Goal: Transaction & Acquisition: Purchase product/service

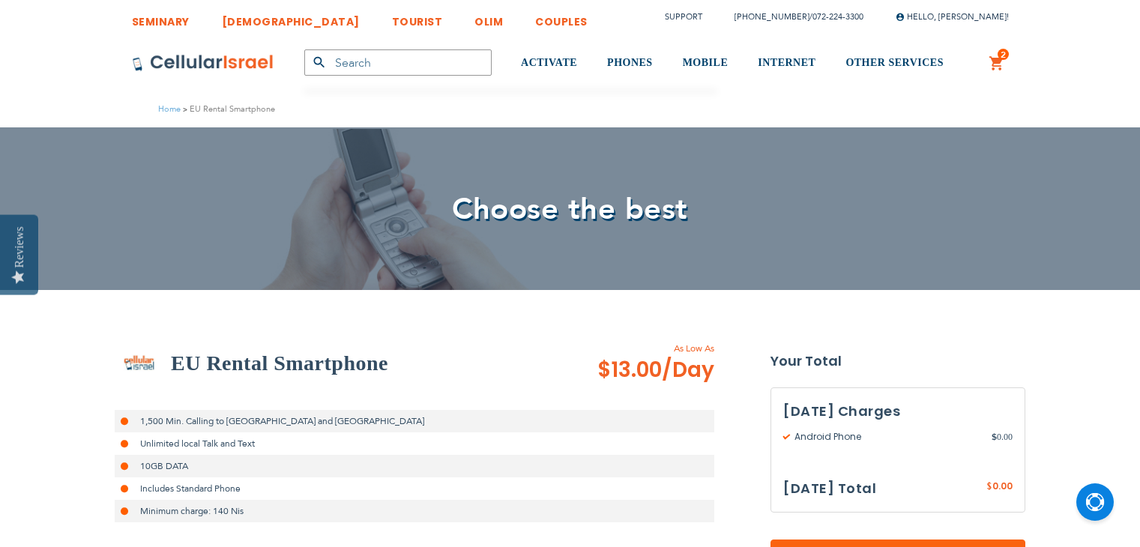
select select
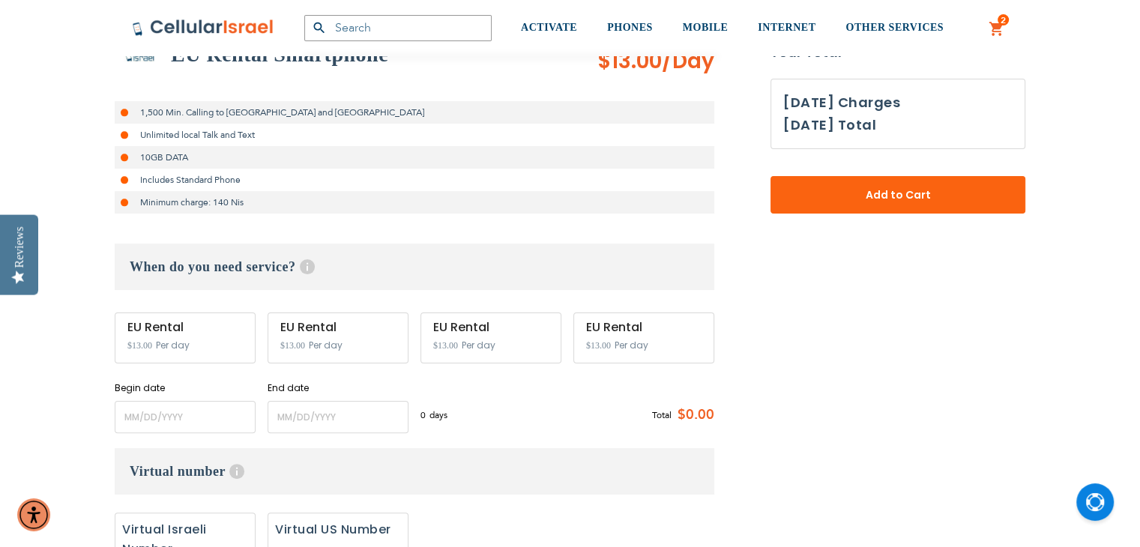
scroll to position [312, 0]
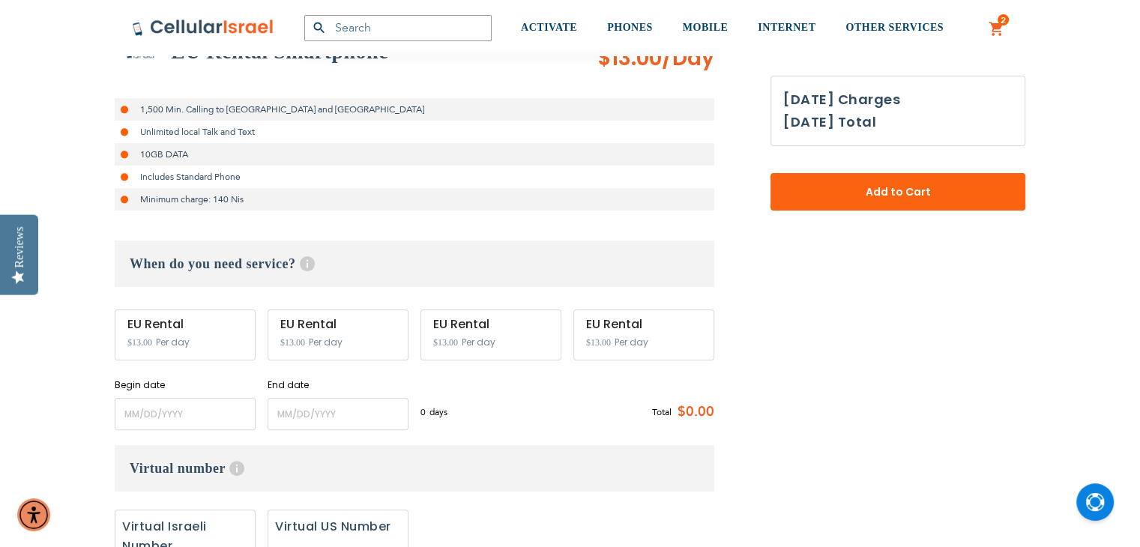
click at [166, 325] on div "EU Rental" at bounding box center [184, 324] width 115 height 13
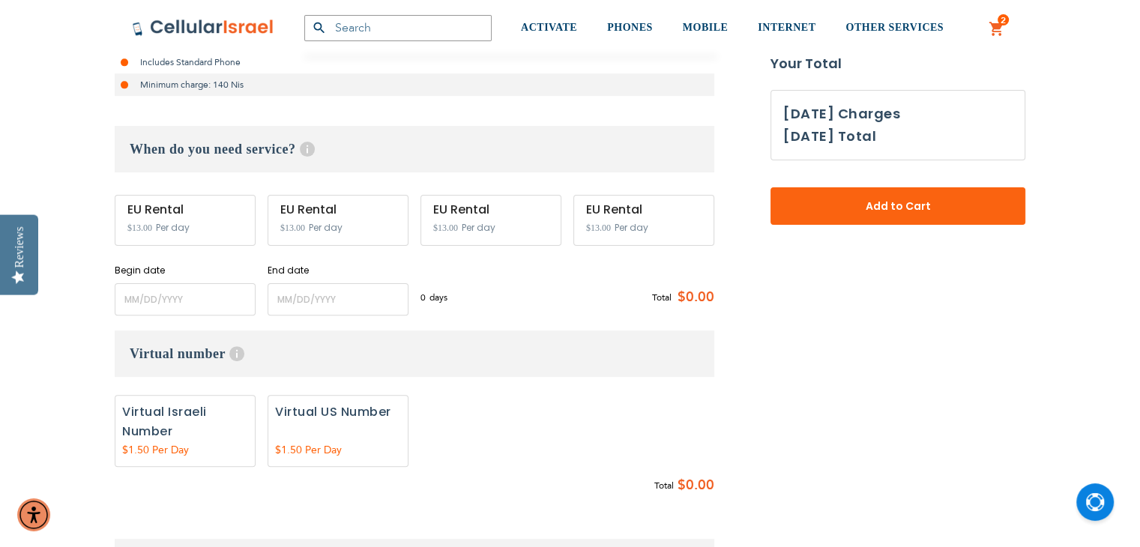
scroll to position [435, 0]
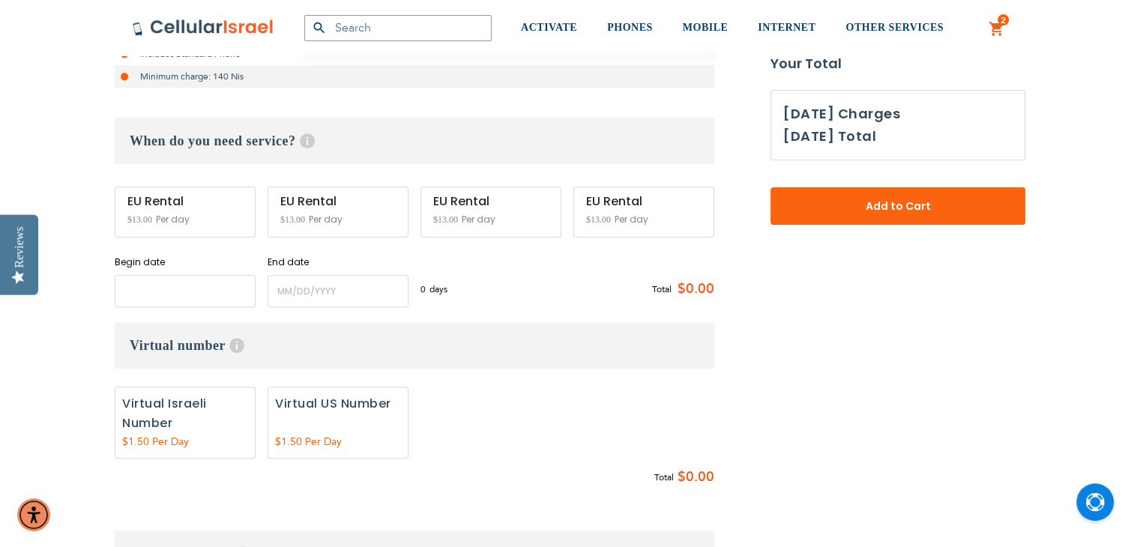
click at [178, 284] on input "name" at bounding box center [185, 291] width 141 height 32
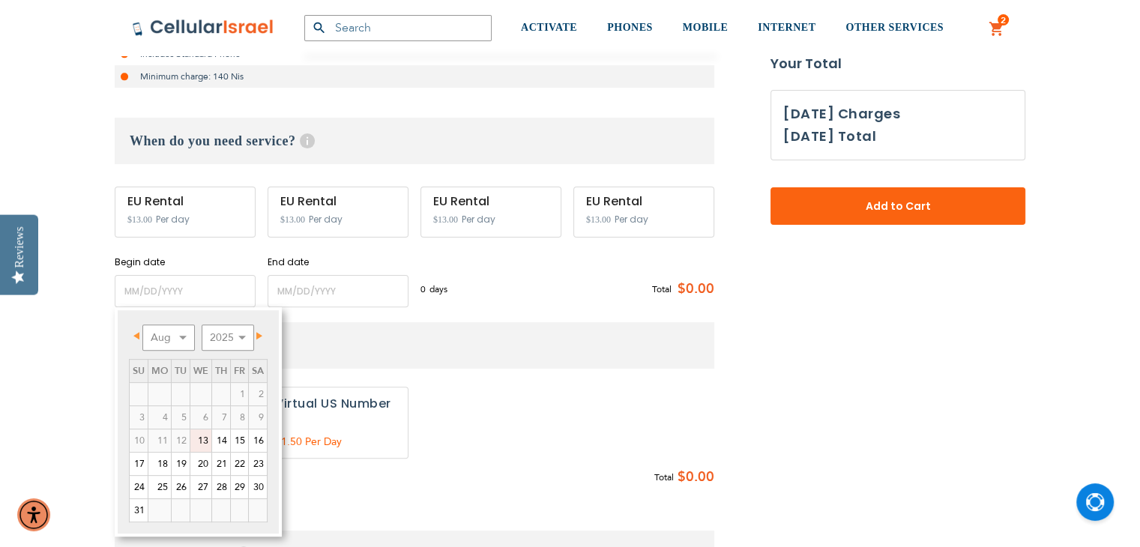
click at [178, 476] on link "26" at bounding box center [181, 487] width 18 height 22
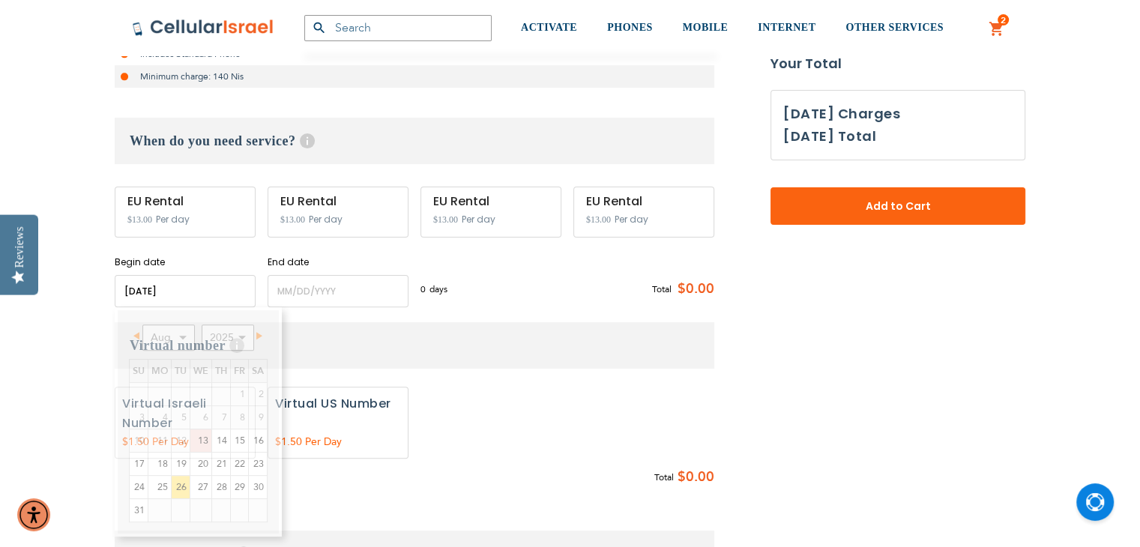
click at [184, 286] on input "name" at bounding box center [185, 291] width 141 height 32
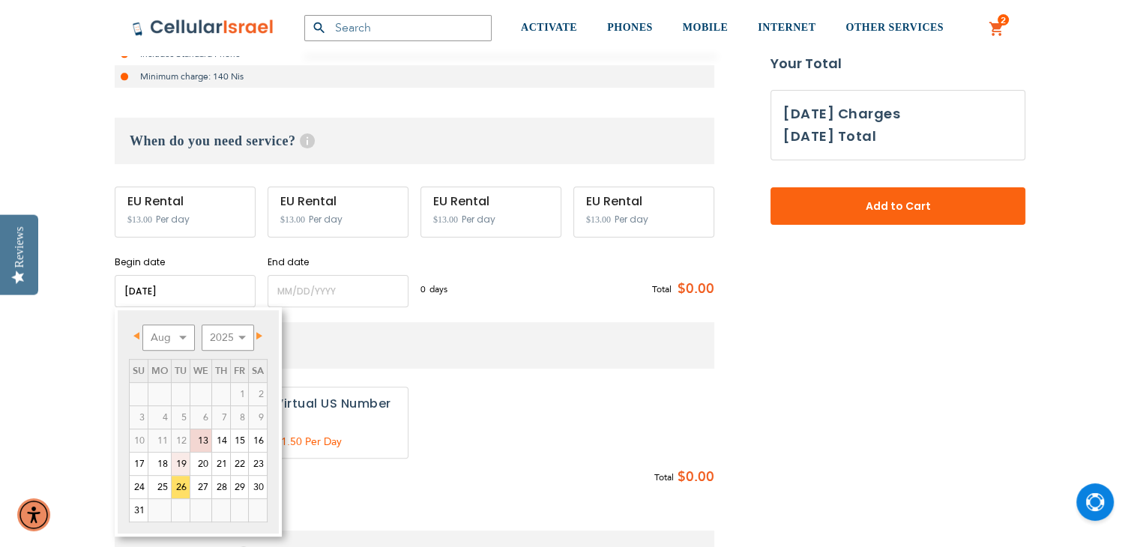
click at [183, 454] on link "19" at bounding box center [181, 464] width 18 height 22
type input "[DATE]"
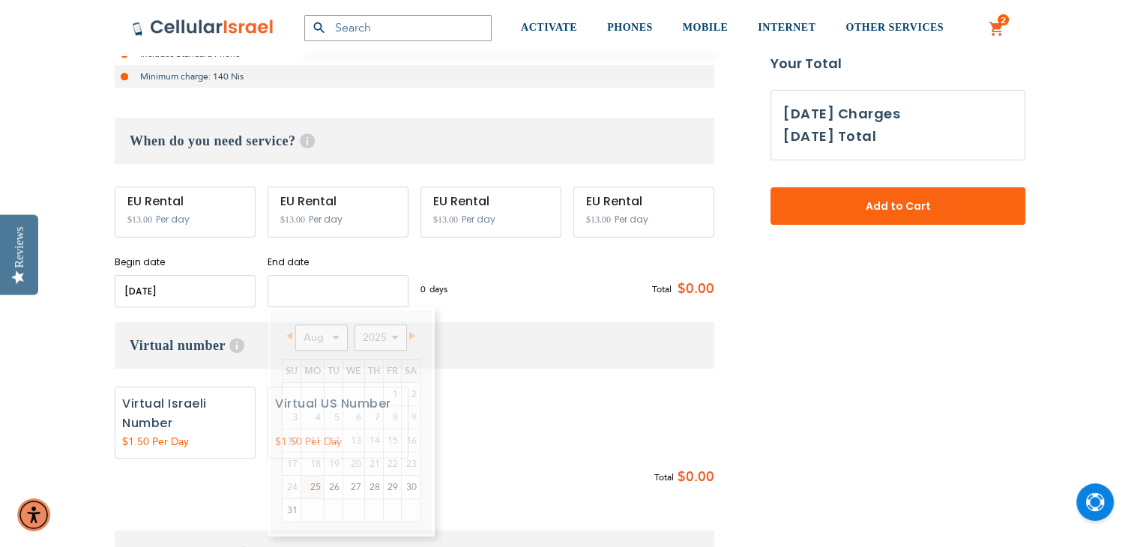
click at [296, 298] on input "name" at bounding box center [338, 291] width 141 height 32
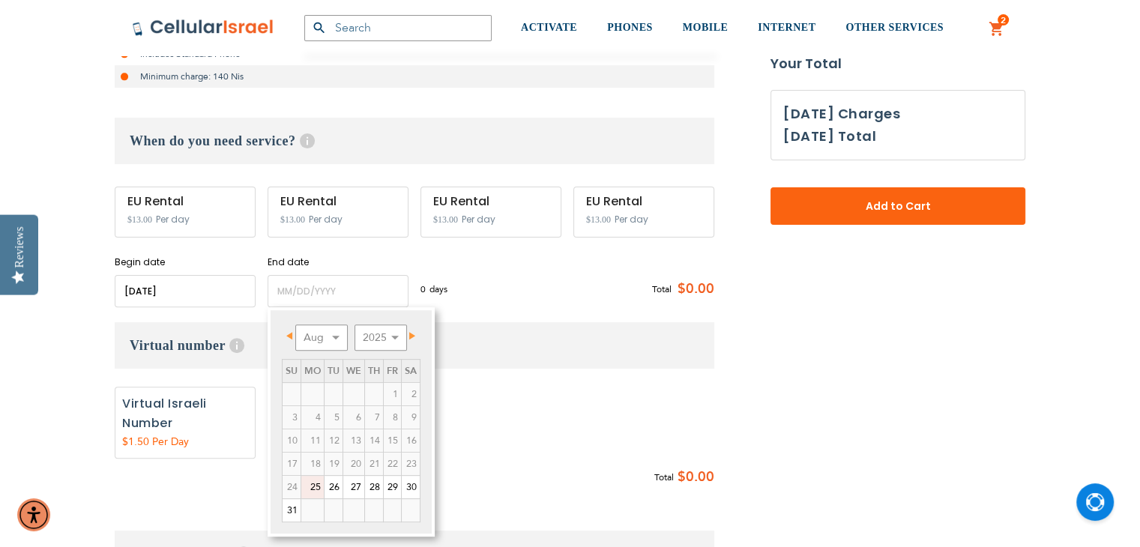
click at [310, 493] on link "25" at bounding box center [312, 487] width 22 height 22
type input "08/25/2025"
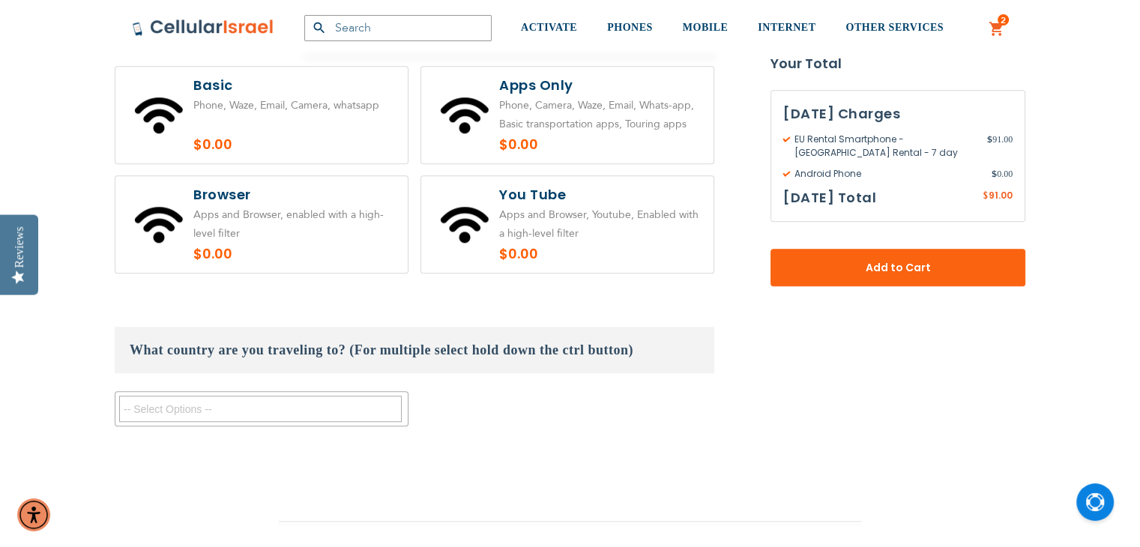
scroll to position [1226, 0]
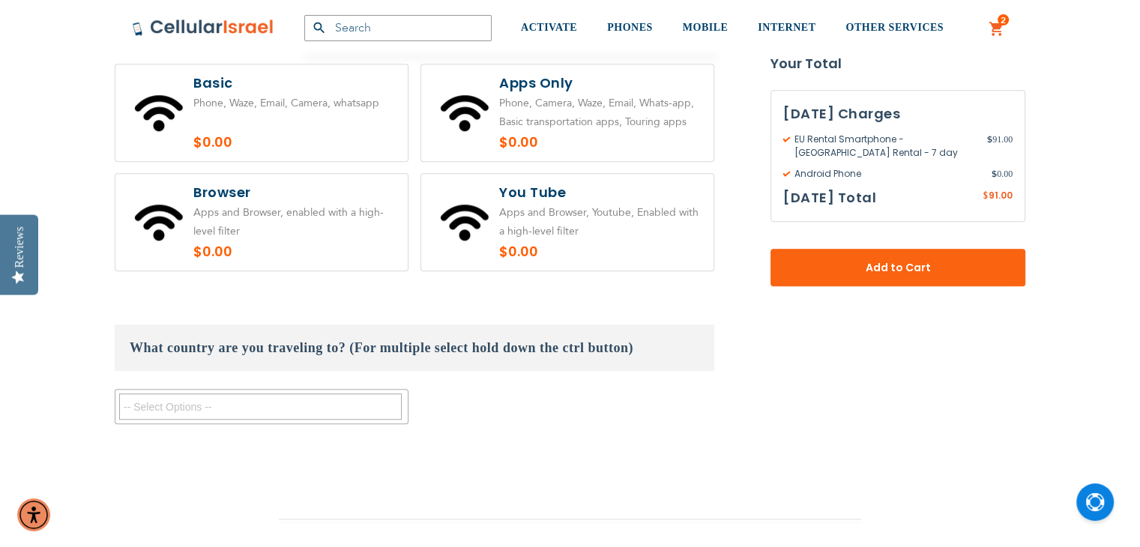
click at [327, 409] on textarea "Search" at bounding box center [260, 407] width 283 height 26
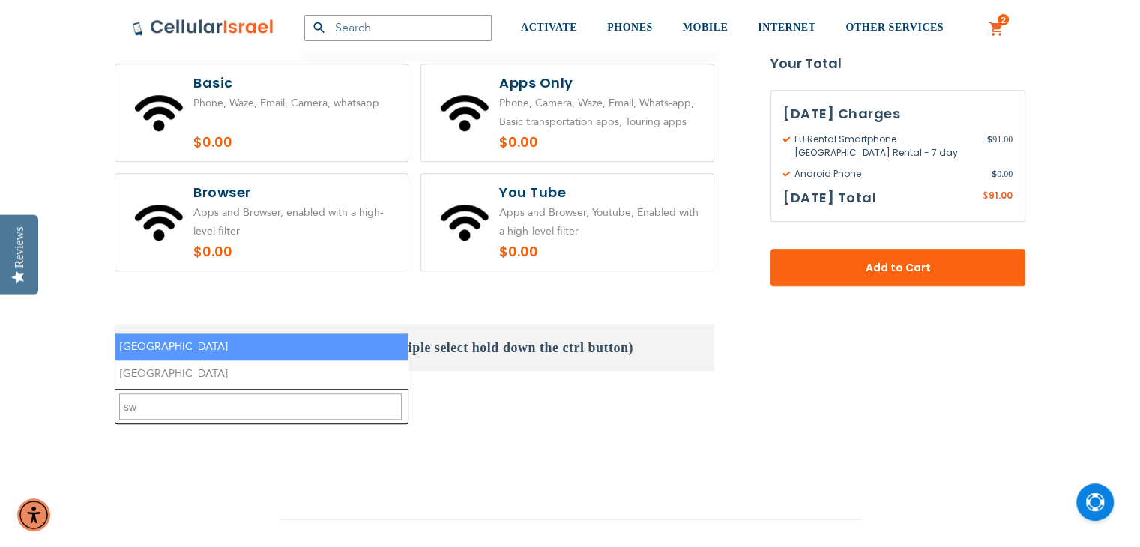
type textarea "sw"
click at [279, 351] on li "[GEOGRAPHIC_DATA]" at bounding box center [261, 348] width 292 height 28
select select "9412"
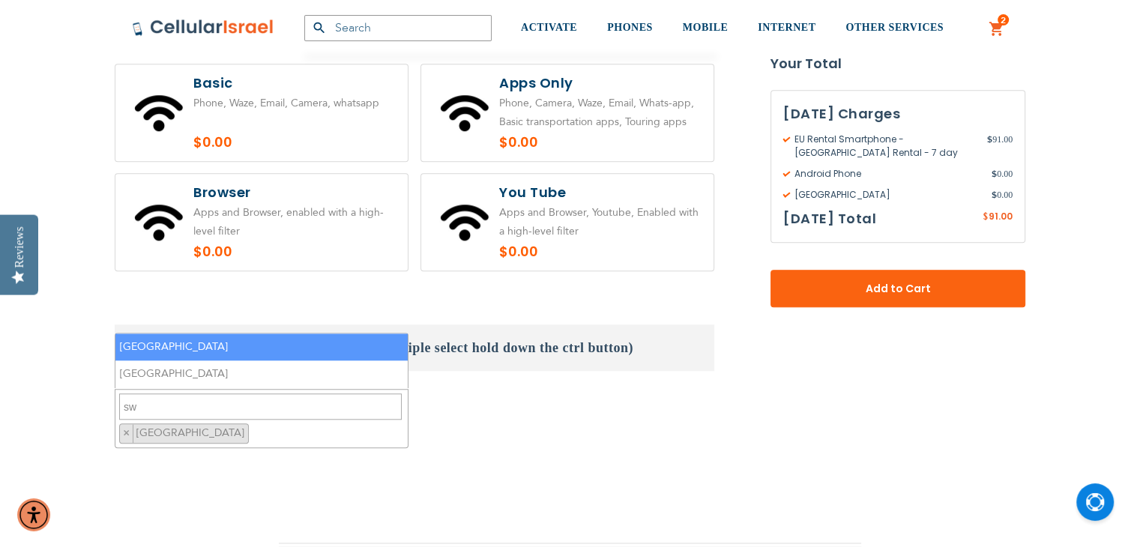
scroll to position [790, 0]
click at [618, 462] on fieldset "Customize: EU Rental Smartphone select plan $13.00" at bounding box center [415, 10] width 600 height 958
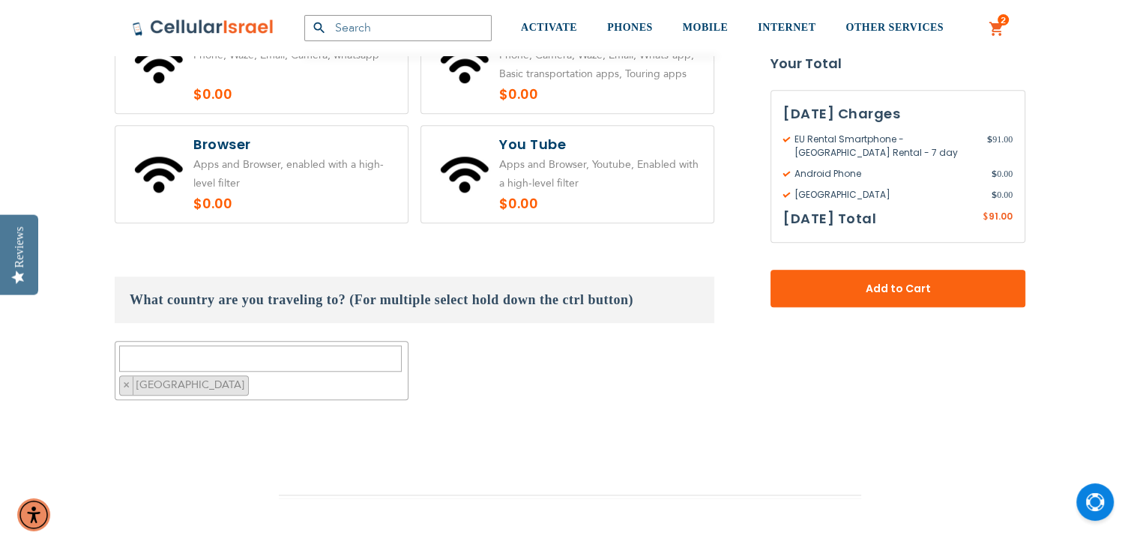
scroll to position [1272, 0]
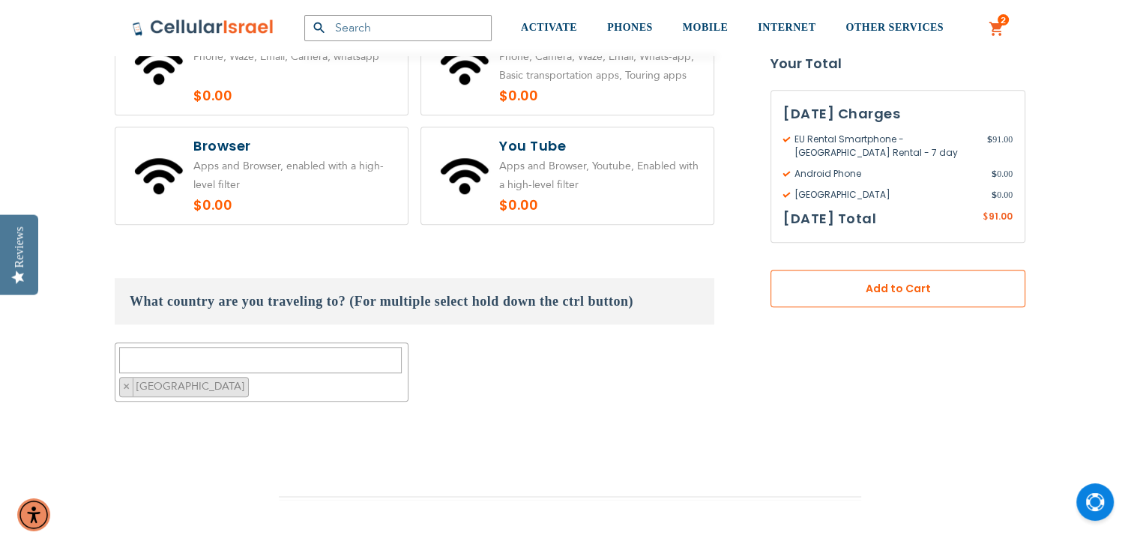
click at [888, 289] on span "Add to Cart" at bounding box center [898, 289] width 156 height 16
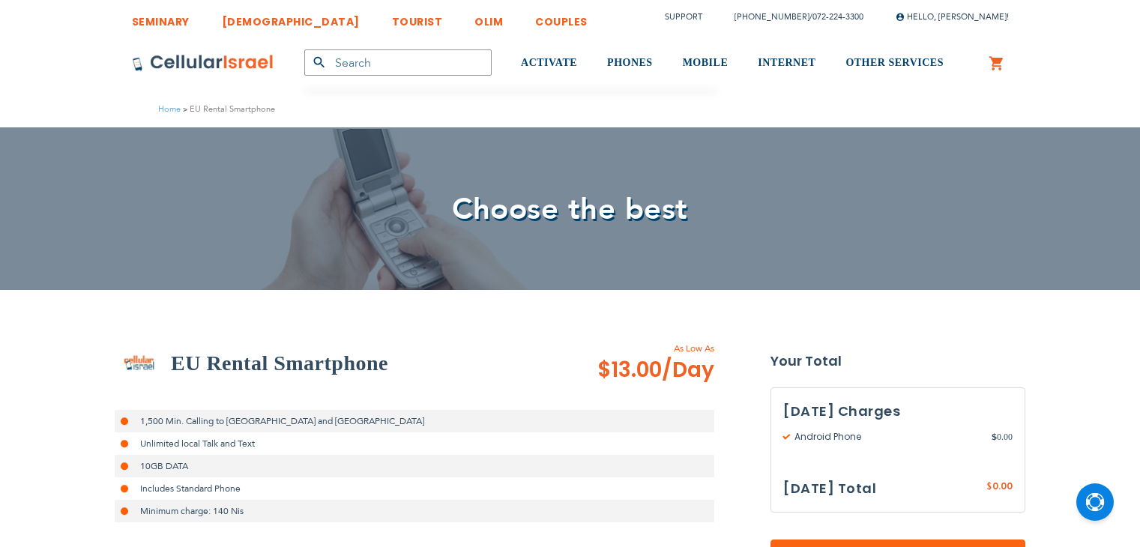
select select
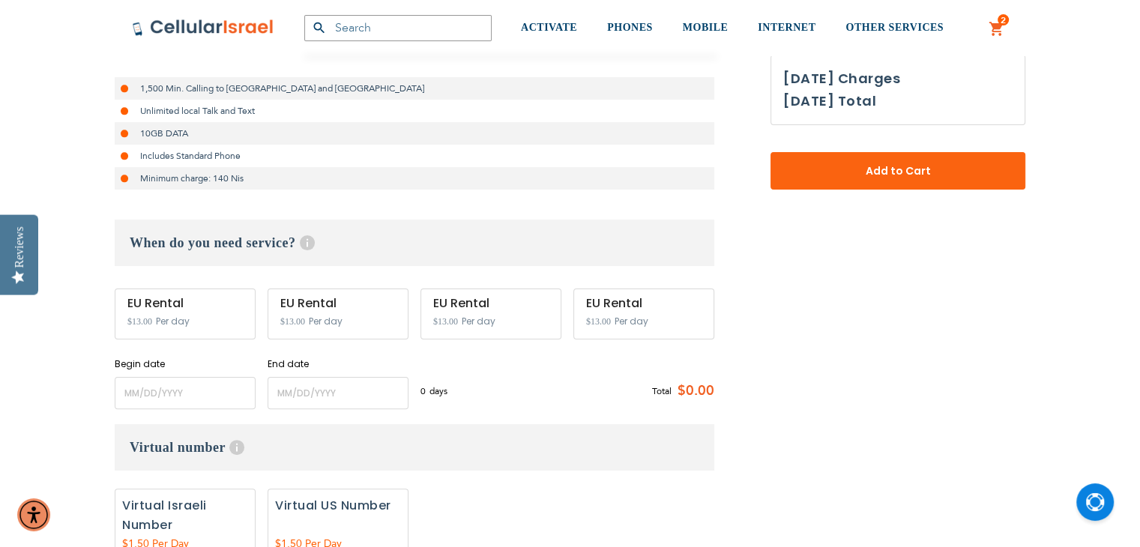
scroll to position [331, 0]
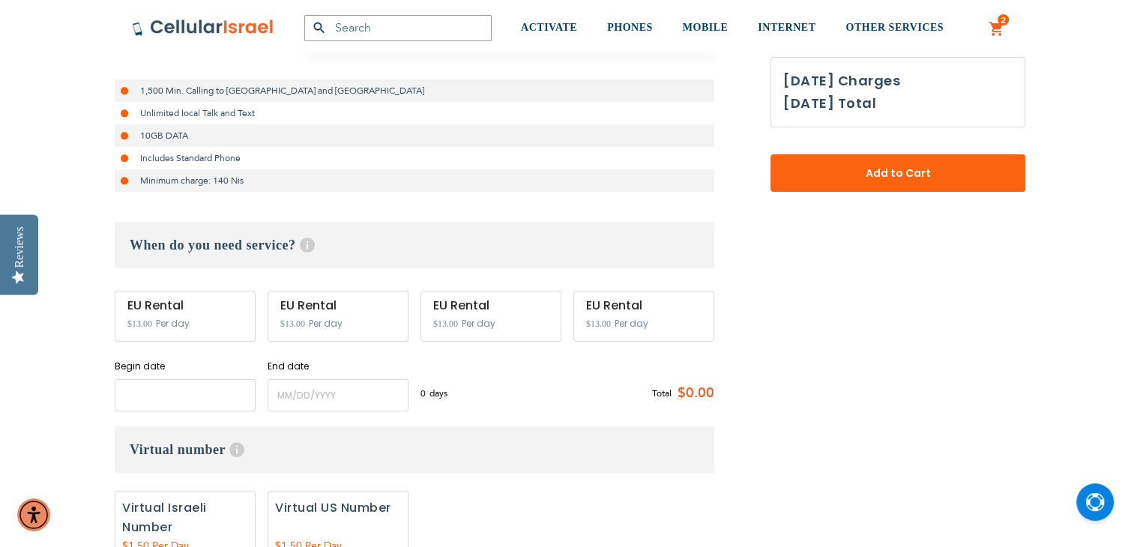
click at [180, 391] on input "name" at bounding box center [185, 395] width 141 height 32
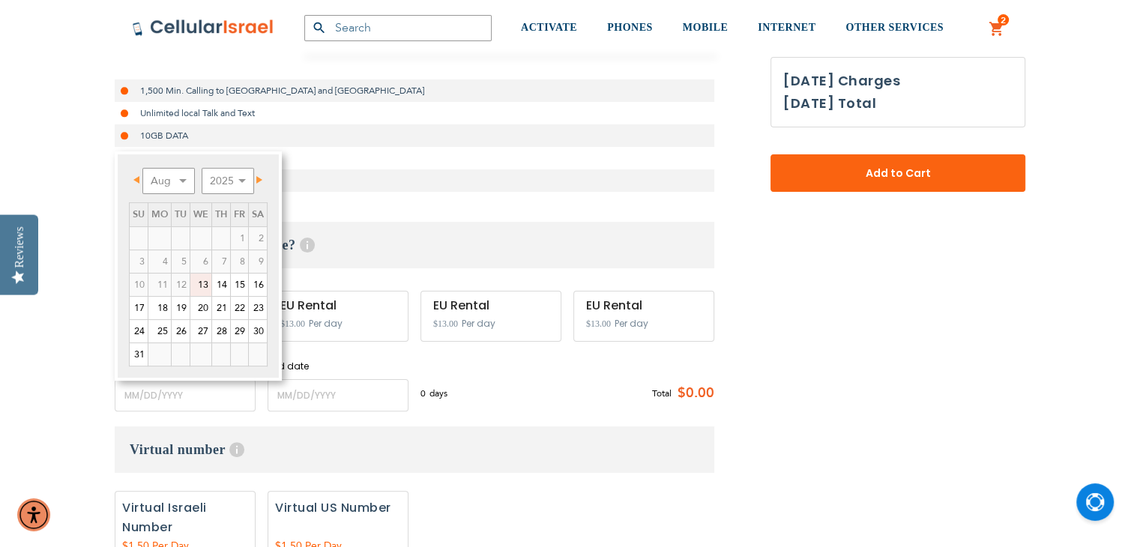
click at [180, 301] on link "19" at bounding box center [181, 308] width 18 height 22
type input "[DATE]"
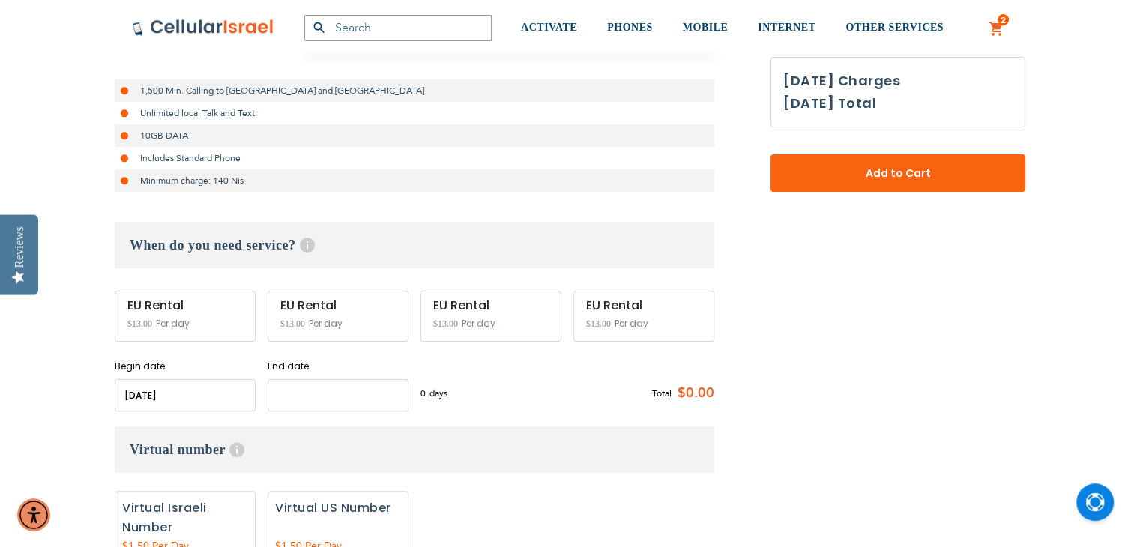
click at [292, 394] on input "name" at bounding box center [338, 395] width 141 height 32
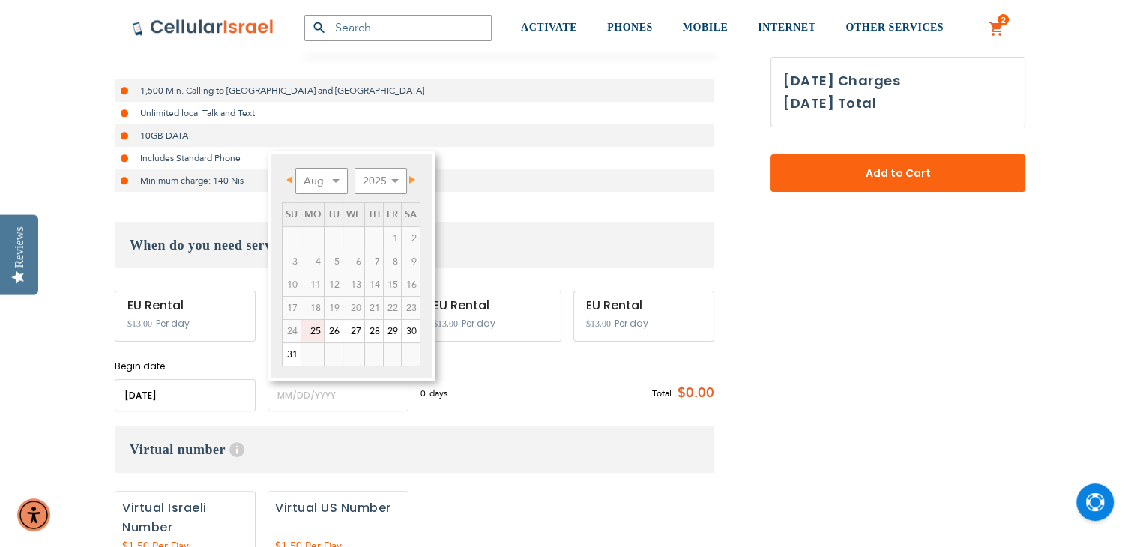
click at [315, 332] on link "25" at bounding box center [312, 331] width 22 height 22
type input "[DATE]"
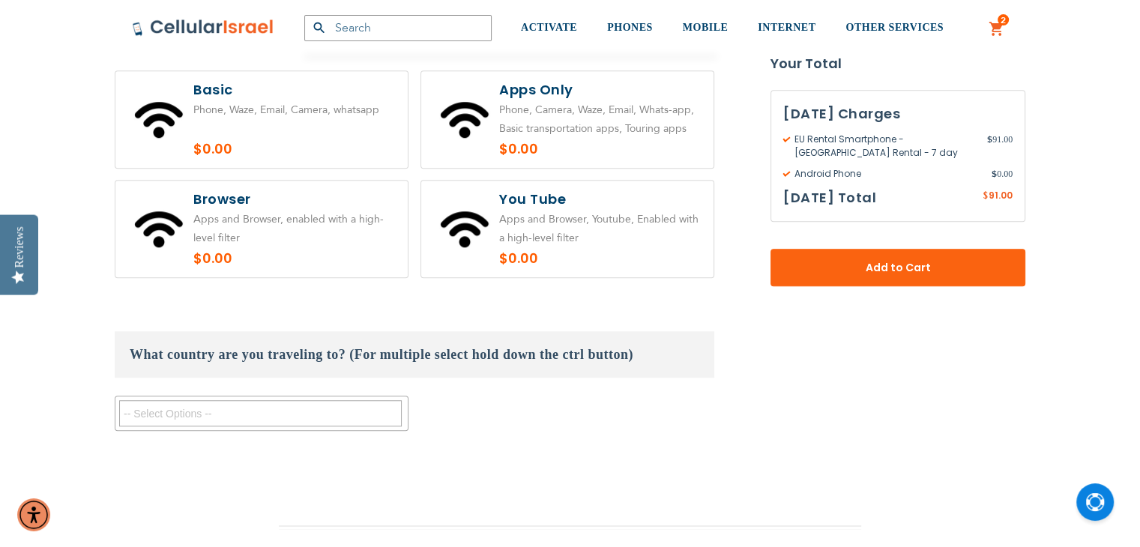
scroll to position [1214, 0]
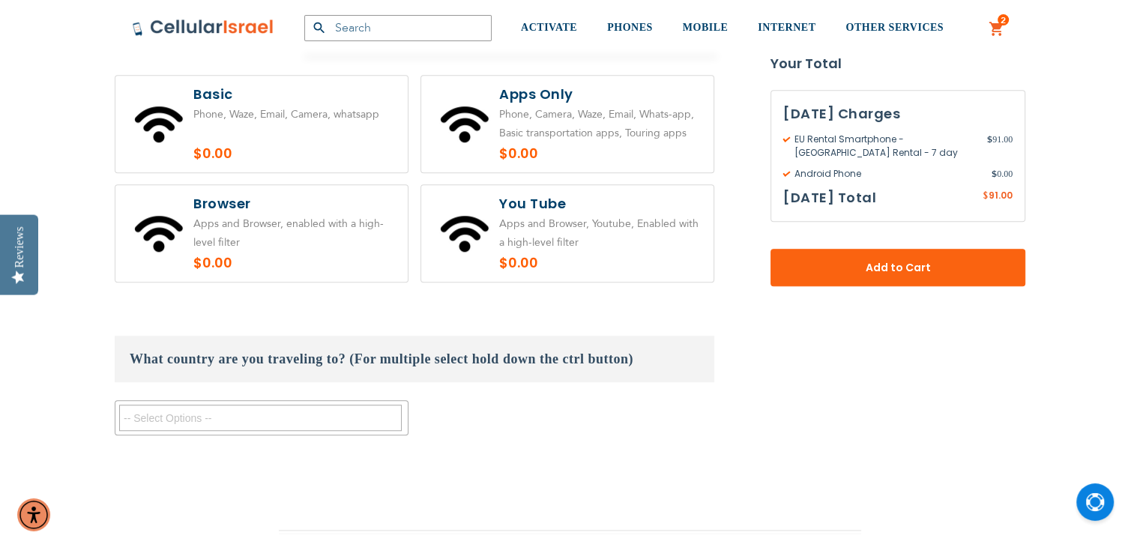
click at [366, 418] on textarea "Search" at bounding box center [260, 418] width 283 height 26
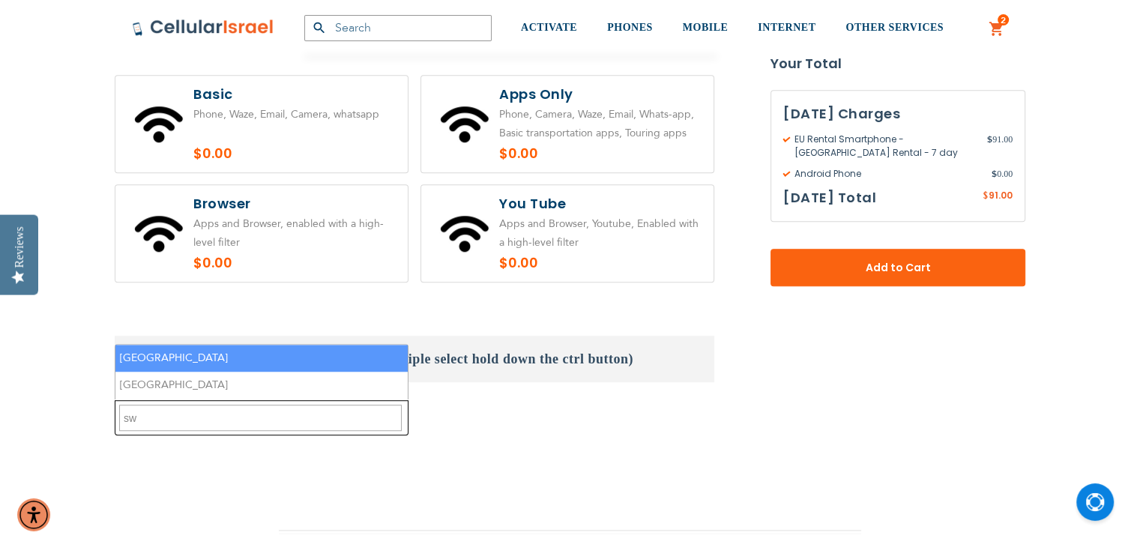
type textarea "sw"
click at [266, 354] on li "[GEOGRAPHIC_DATA]" at bounding box center [261, 359] width 292 height 28
select select "9412"
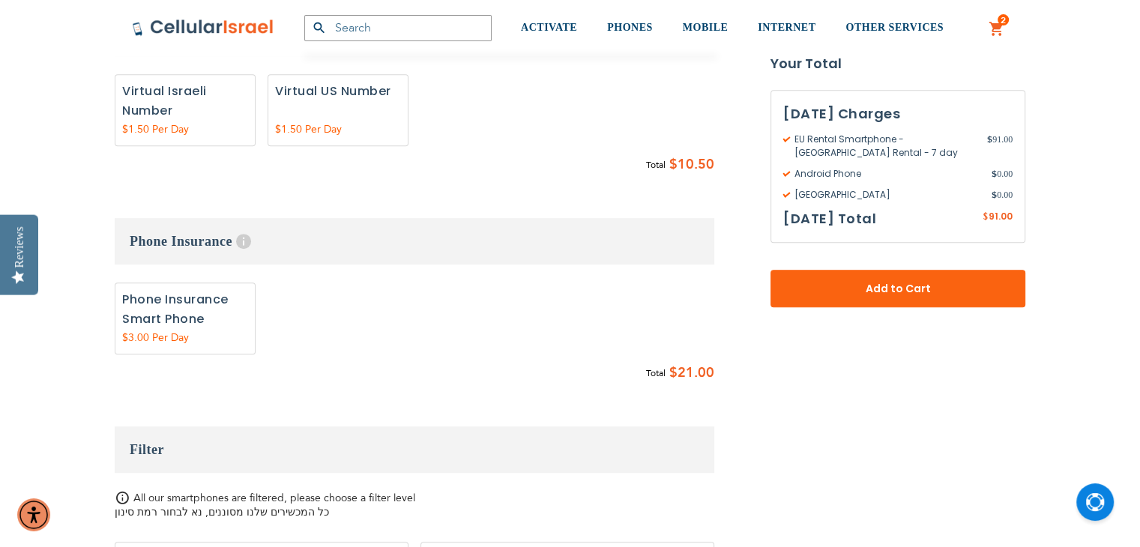
scroll to position [741, 0]
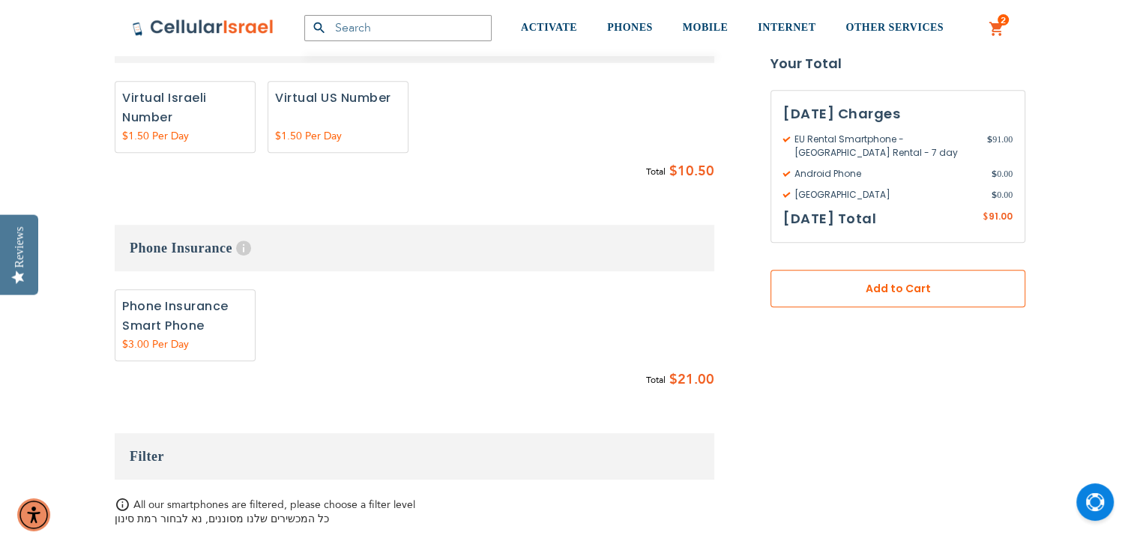
click at [883, 290] on span "Add to Cart" at bounding box center [898, 289] width 156 height 16
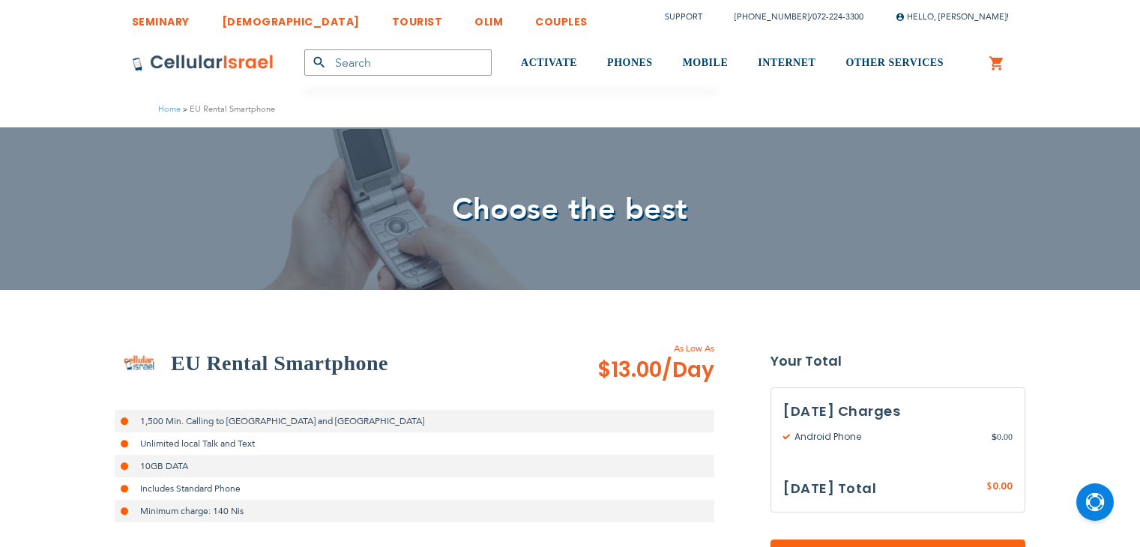
select select
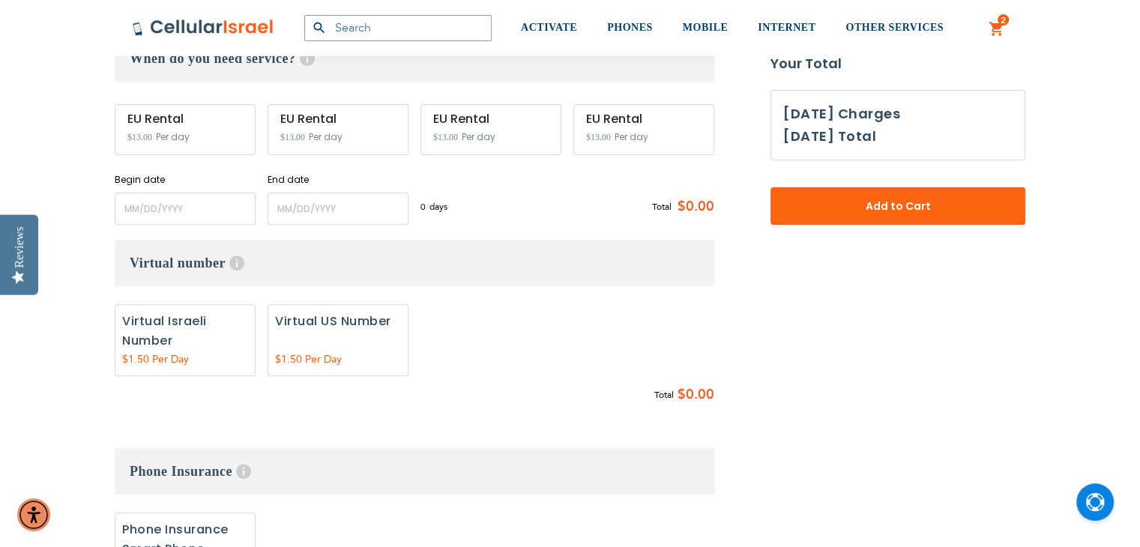
scroll to position [543, 0]
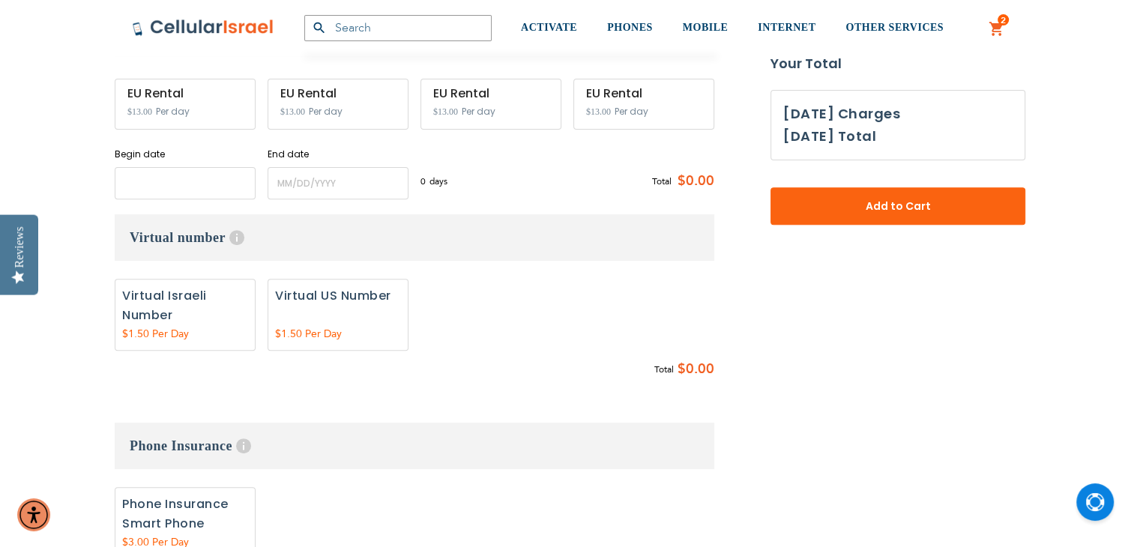
click at [178, 183] on input "name" at bounding box center [185, 183] width 141 height 32
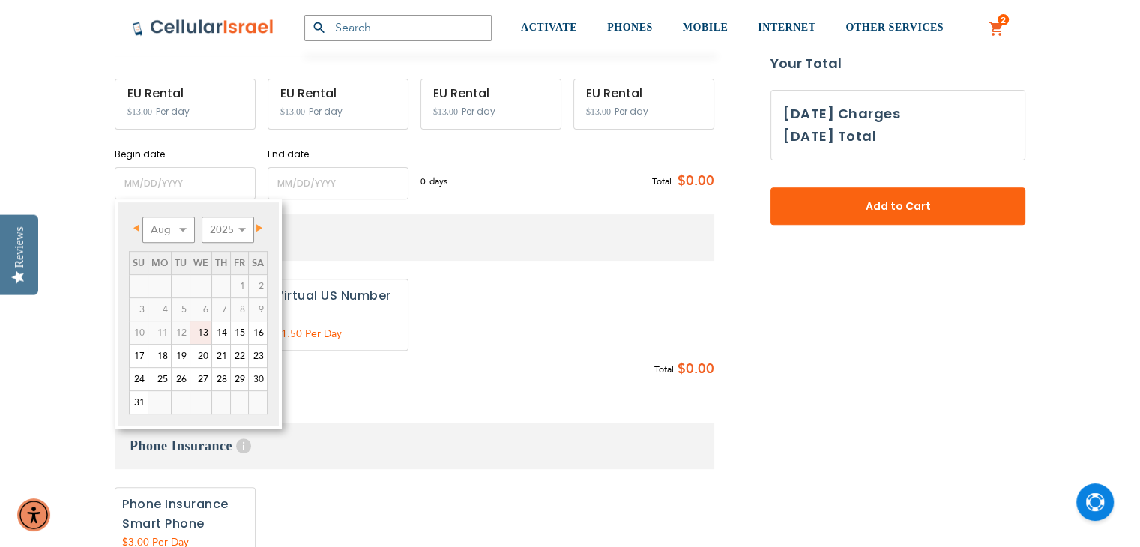
click at [181, 354] on link "19" at bounding box center [181, 356] width 18 height 22
type input "08/19/2025"
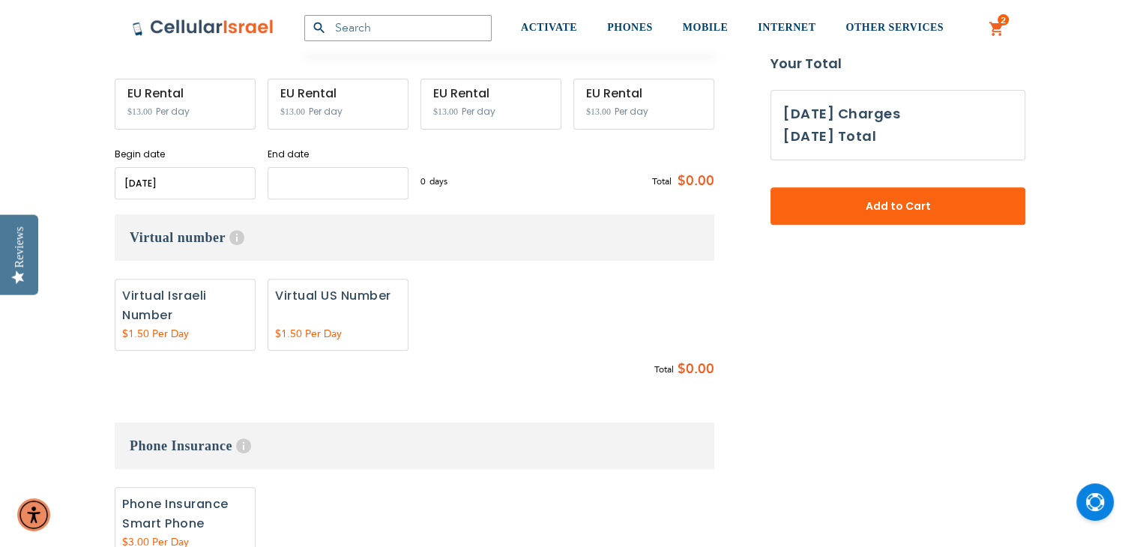
click at [316, 175] on input "name" at bounding box center [338, 183] width 141 height 32
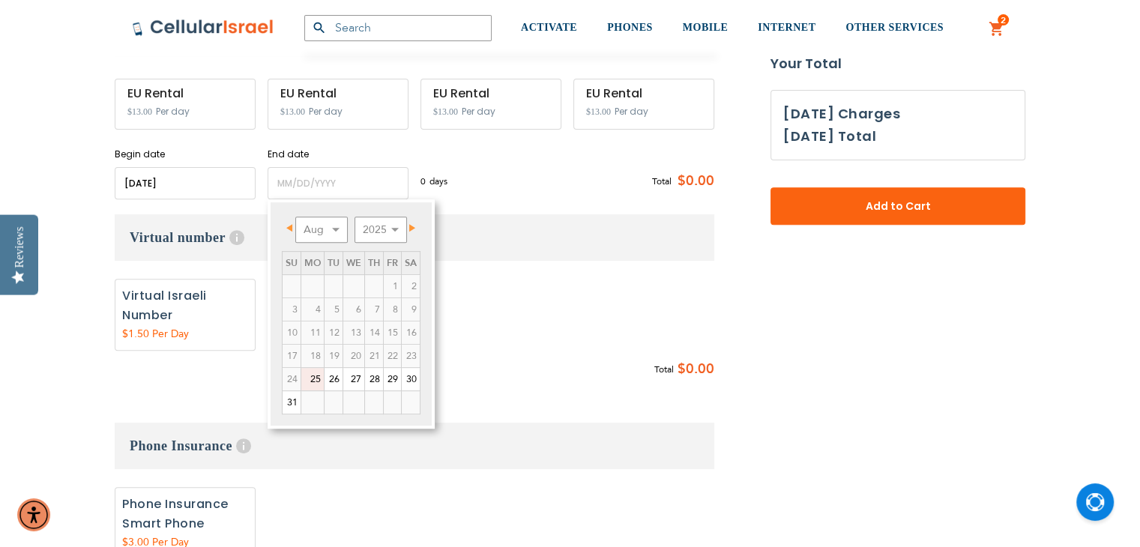
click at [314, 376] on link "25" at bounding box center [312, 379] width 22 height 22
type input "08/25/2025"
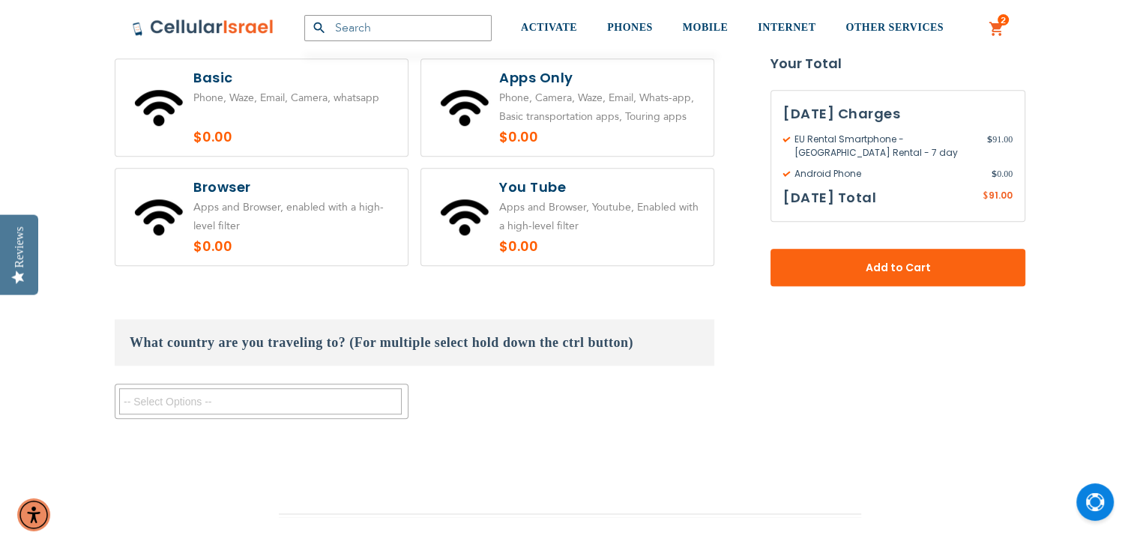
scroll to position [1234, 0]
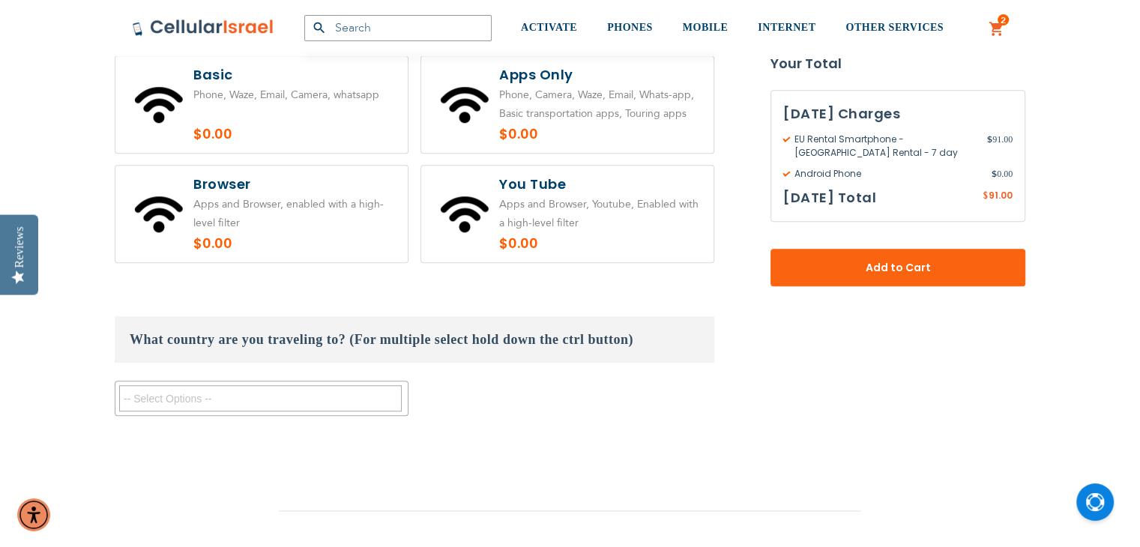
click at [298, 399] on textarea "Search" at bounding box center [260, 398] width 283 height 26
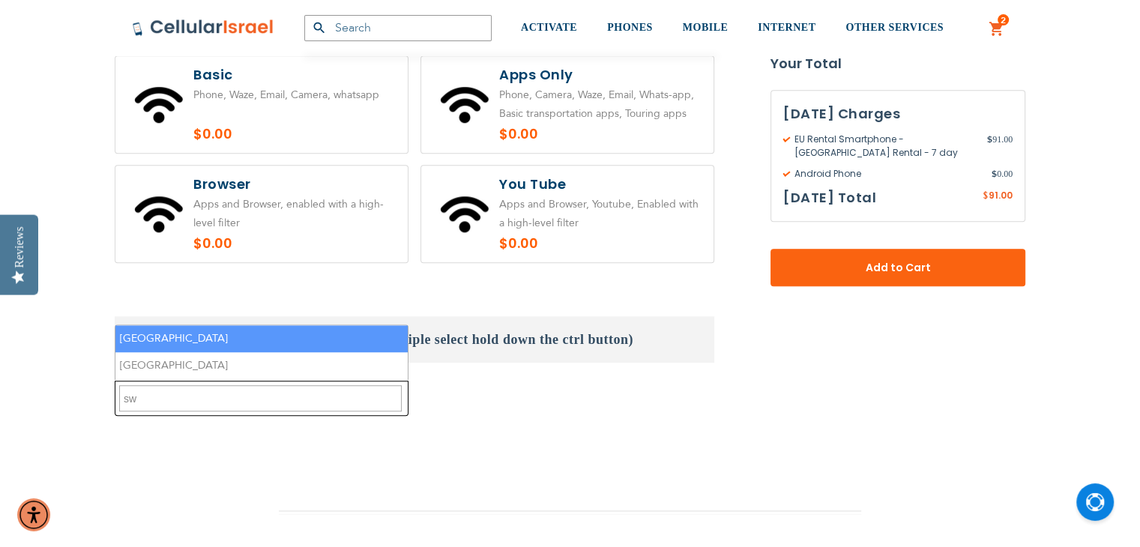
type textarea "sw"
click at [224, 341] on li "[GEOGRAPHIC_DATA]" at bounding box center [261, 339] width 292 height 28
select select "9412"
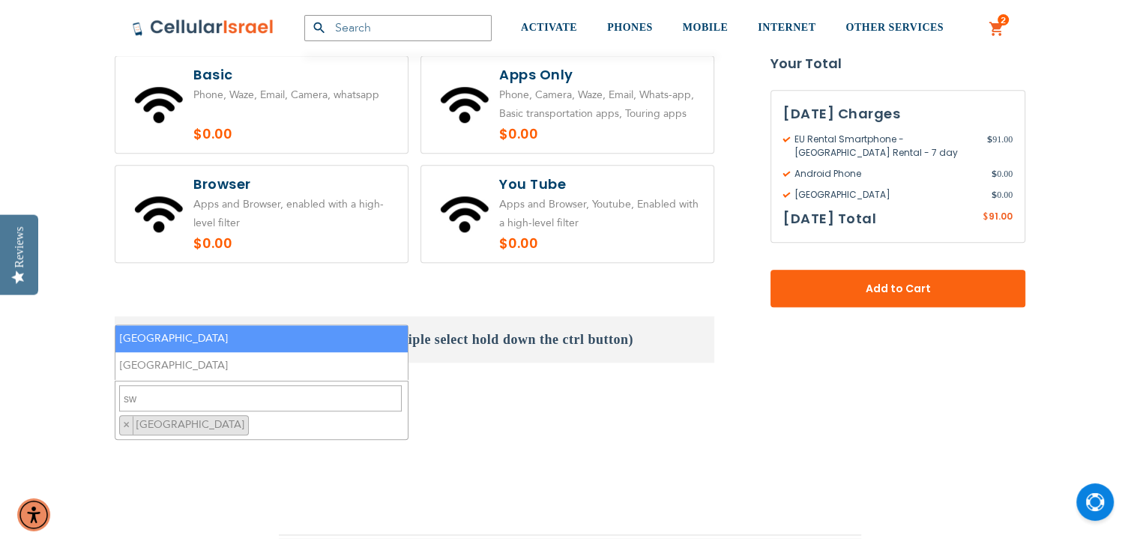
scroll to position [790, 0]
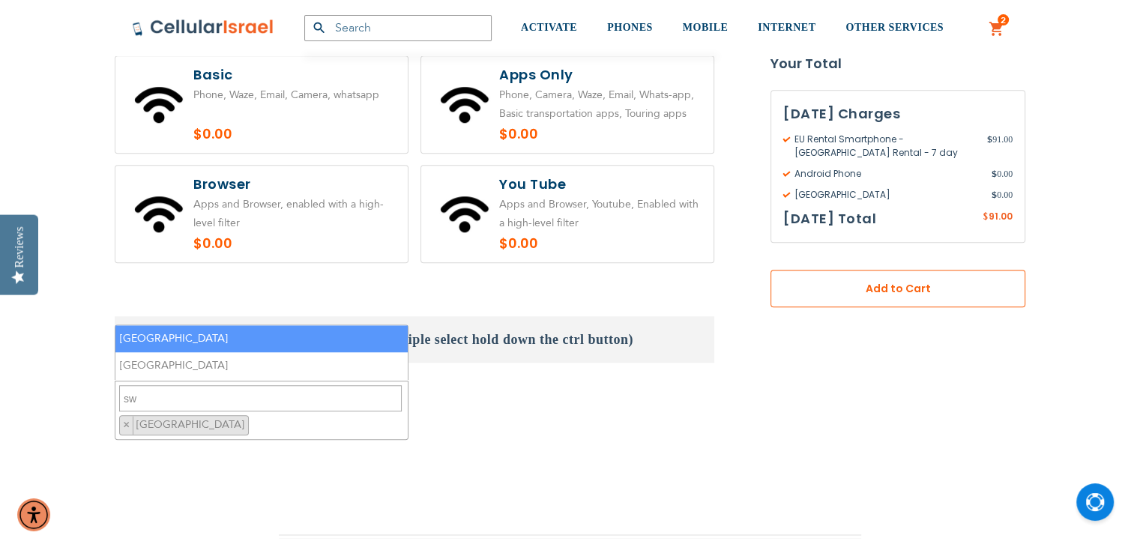
click at [897, 278] on button "Add to Cart" at bounding box center [898, 288] width 255 height 37
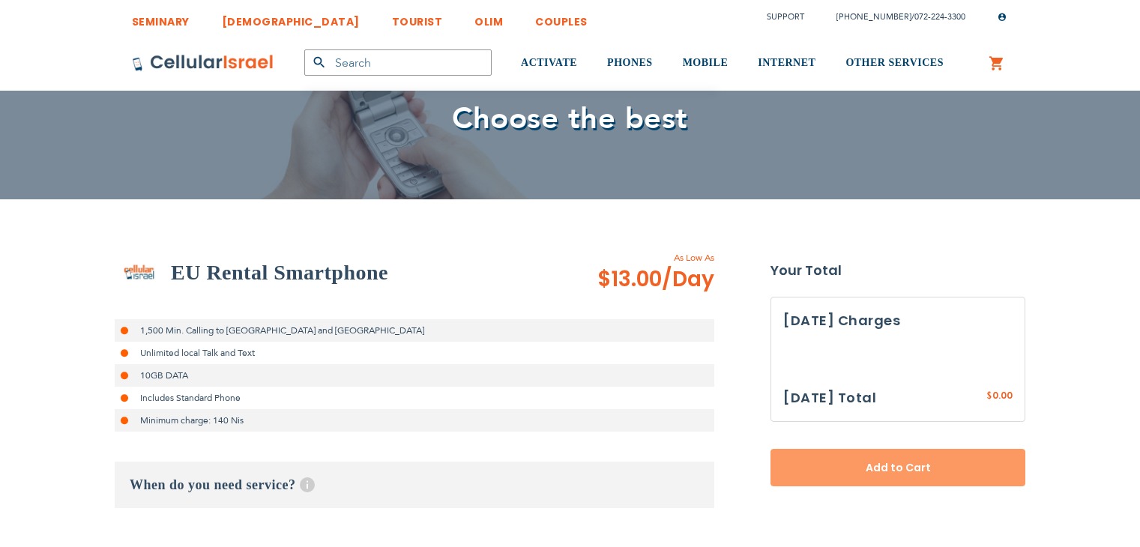
select select
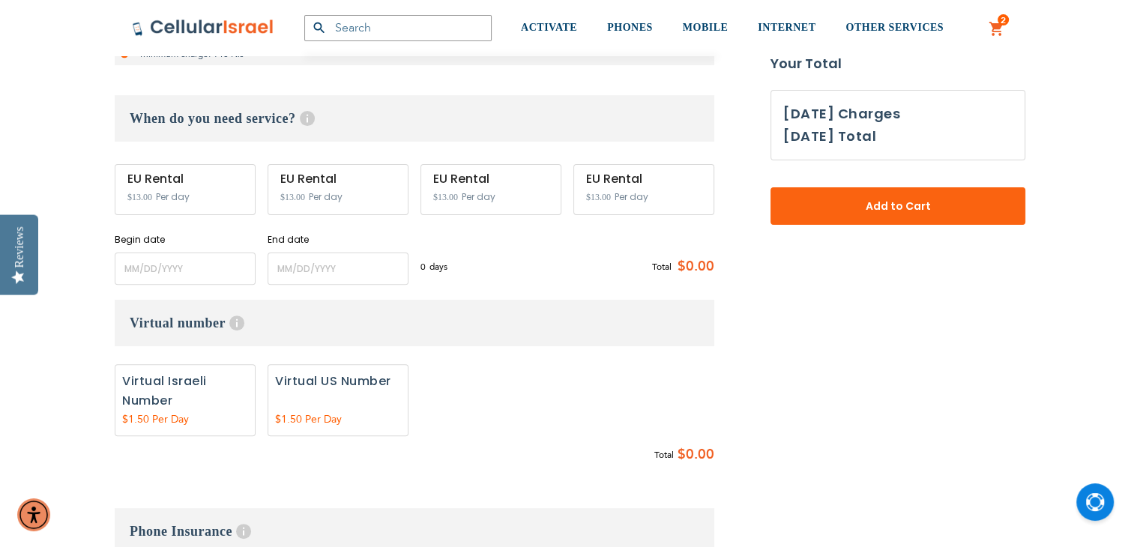
scroll to position [555, 0]
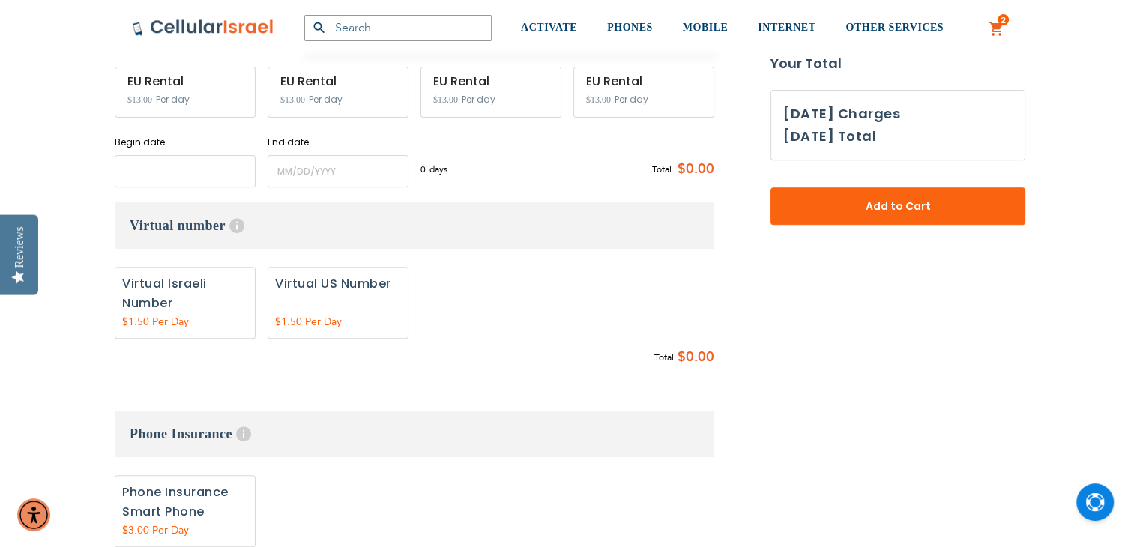
click at [171, 175] on input "name" at bounding box center [185, 171] width 141 height 32
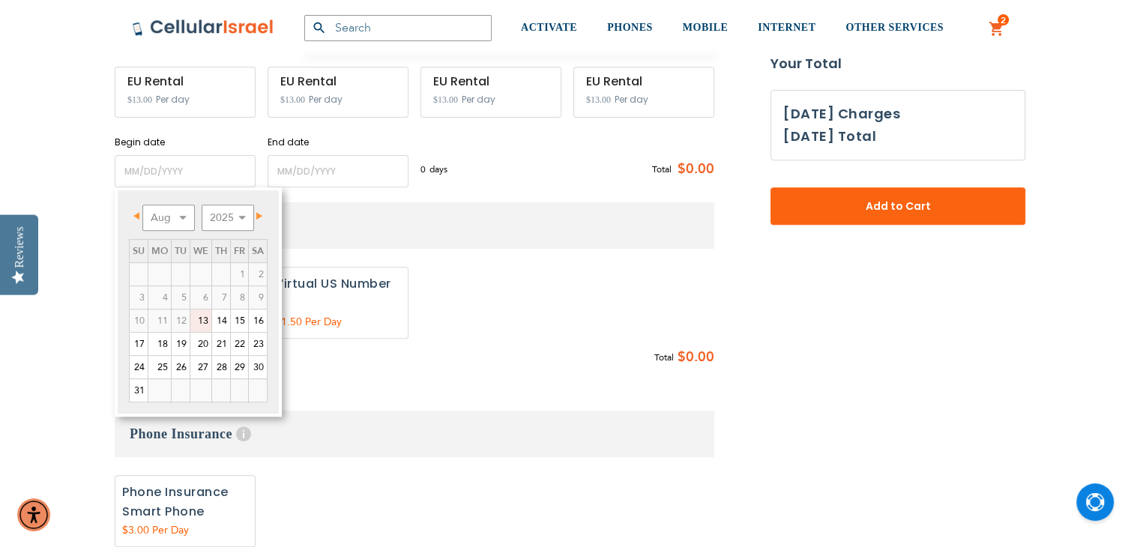
click at [183, 343] on link "19" at bounding box center [181, 344] width 18 height 22
type input "[DATE]"
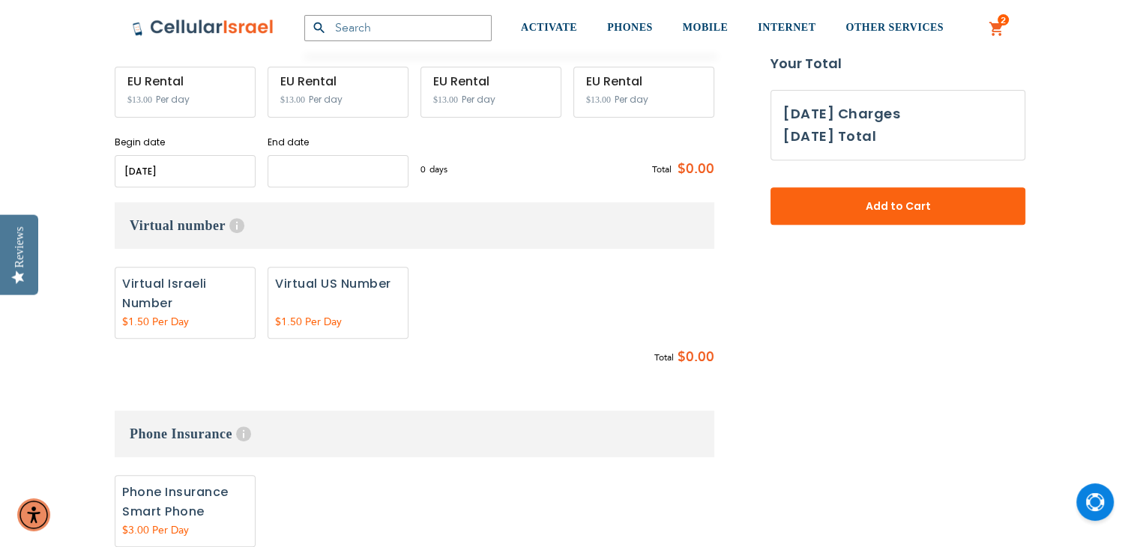
click at [333, 166] on input "name" at bounding box center [338, 171] width 141 height 32
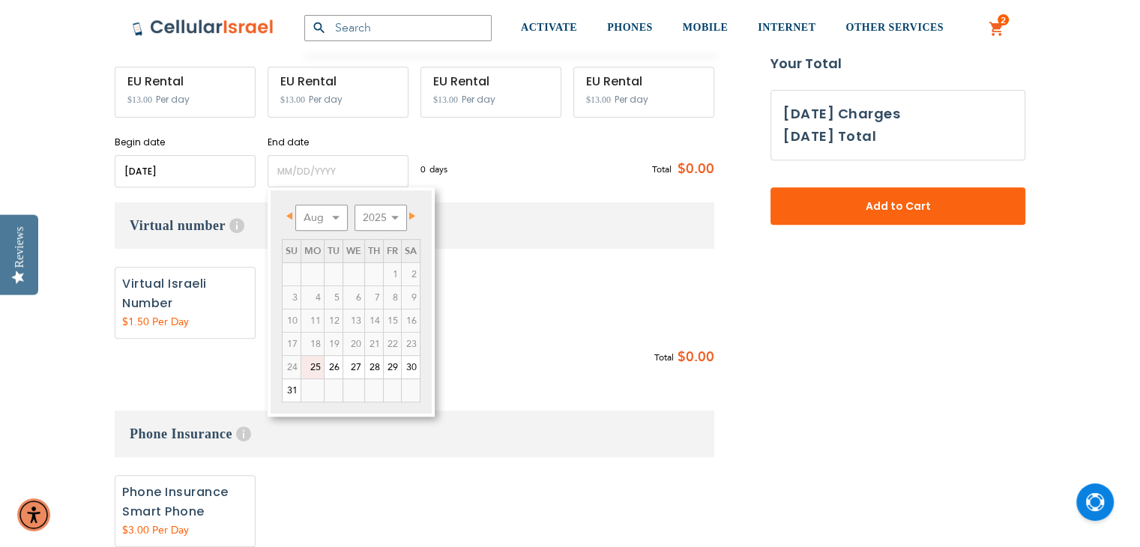
click at [314, 370] on link "25" at bounding box center [312, 367] width 22 height 22
type input "[DATE]"
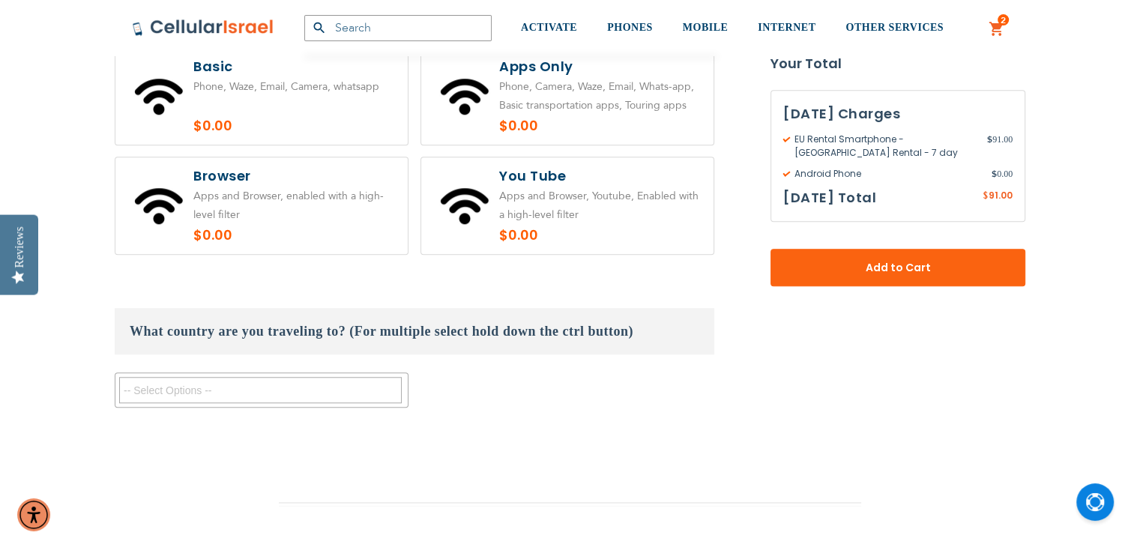
scroll to position [1251, 0]
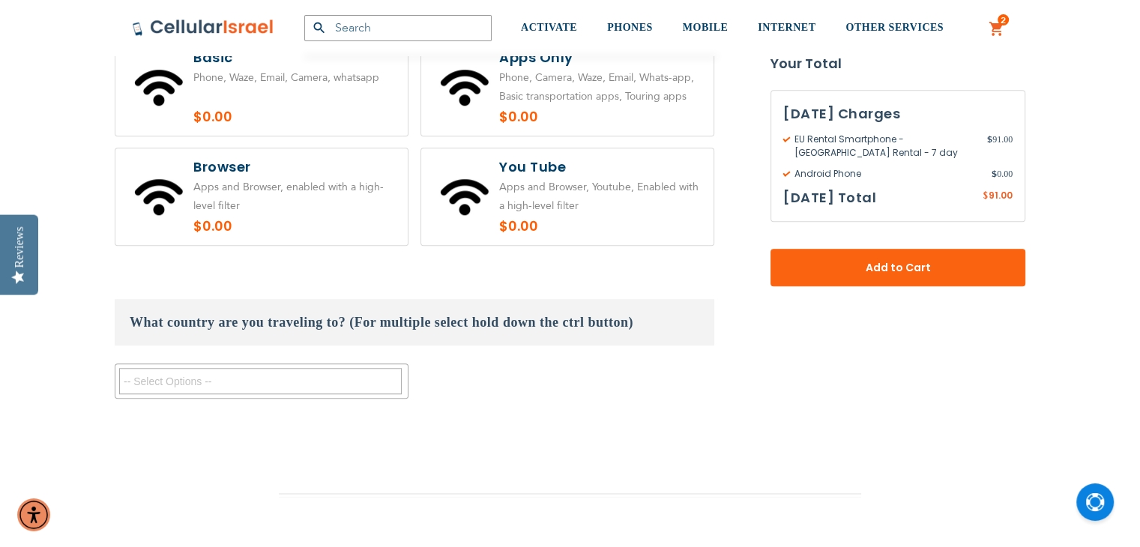
click at [290, 382] on textarea "Search" at bounding box center [260, 381] width 283 height 26
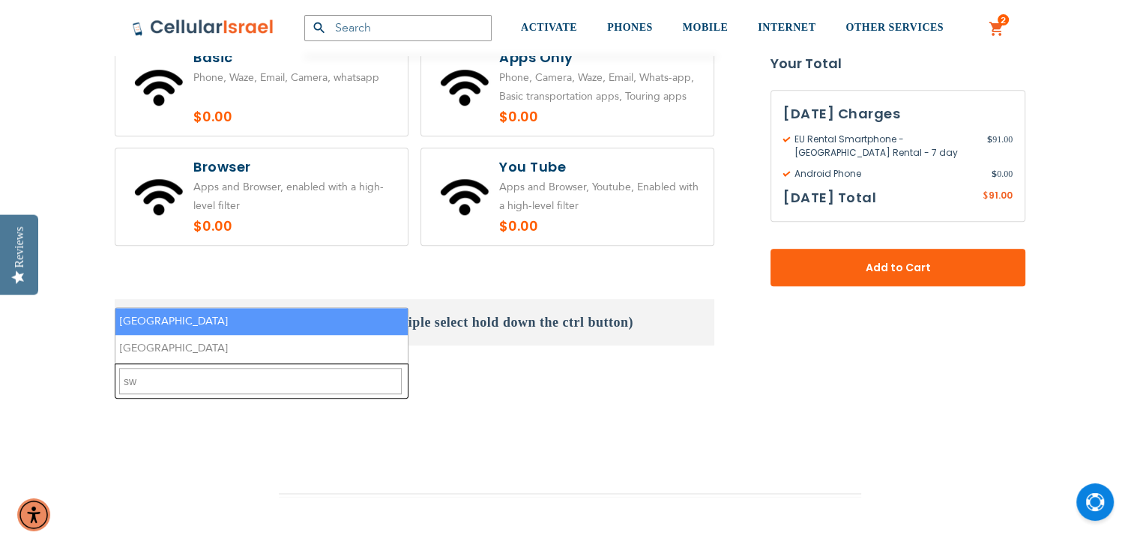
type textarea "sw"
click at [246, 324] on li "[GEOGRAPHIC_DATA]" at bounding box center [261, 322] width 292 height 28
select select "9412"
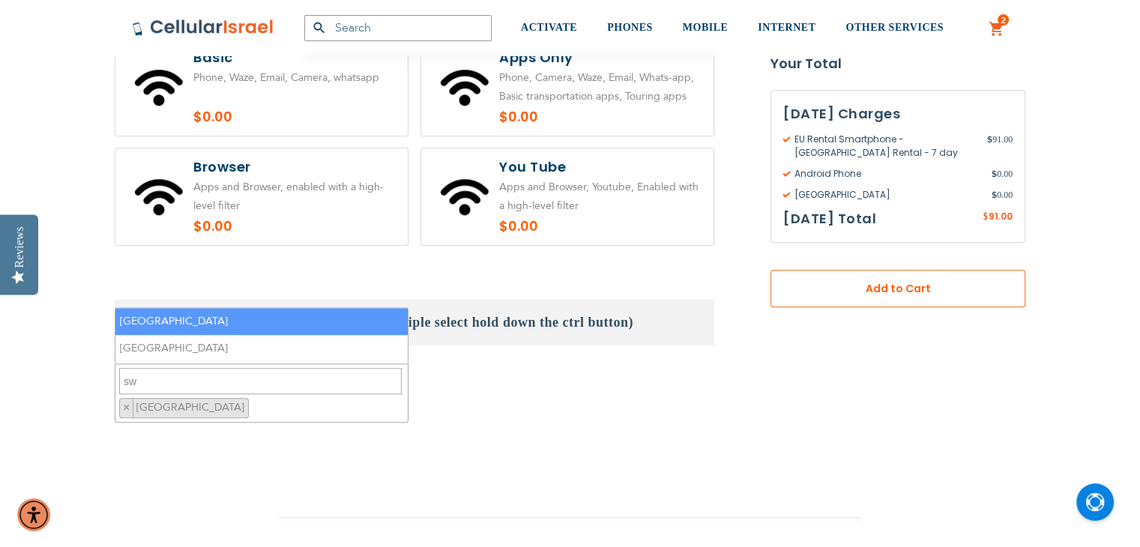
click at [858, 289] on span "Add to Cart" at bounding box center [898, 289] width 156 height 16
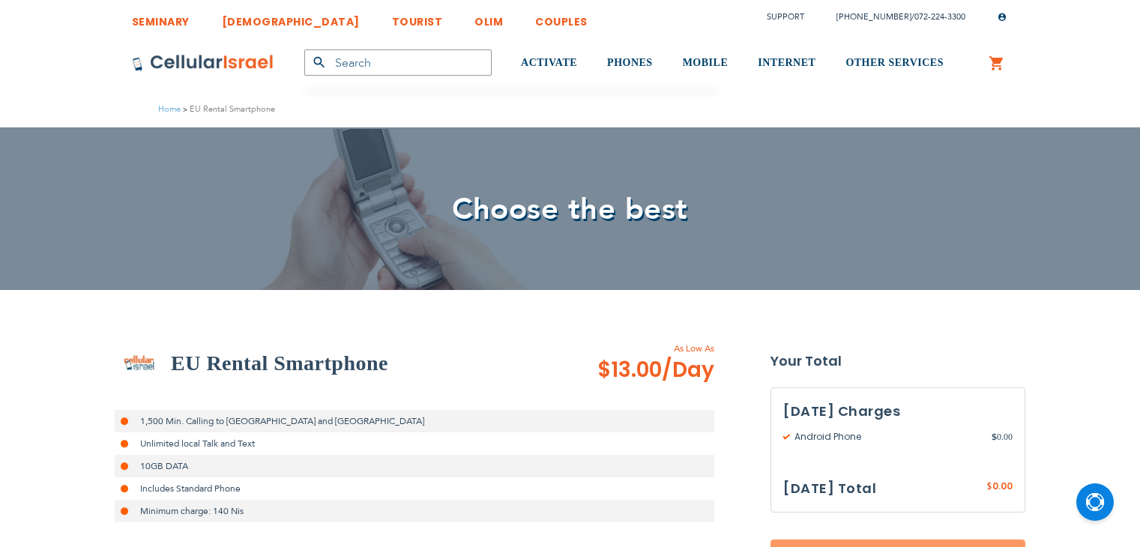
select select
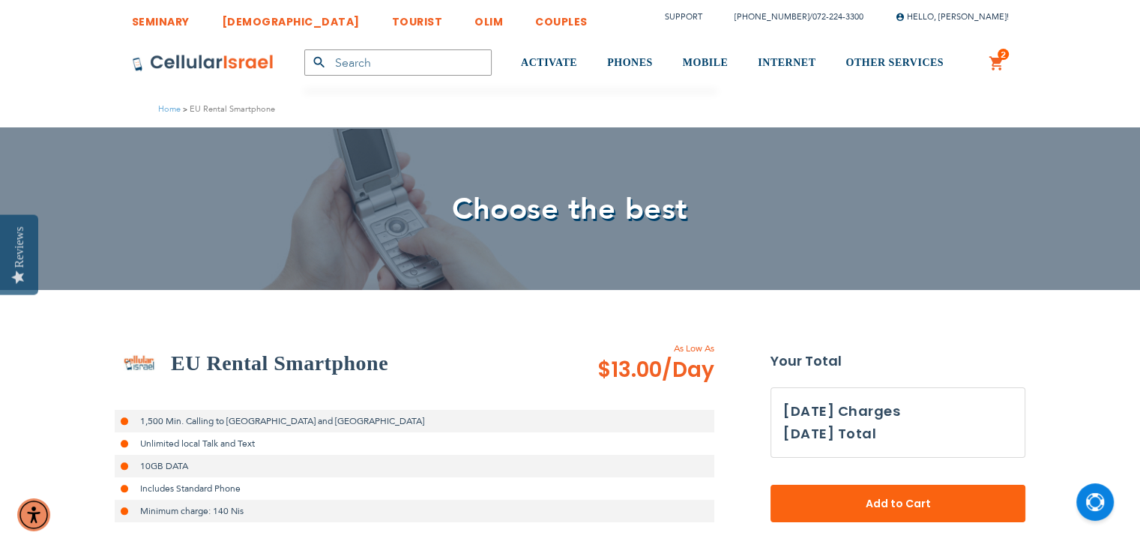
click at [1002, 58] on span "2" at bounding box center [1003, 55] width 5 height 12
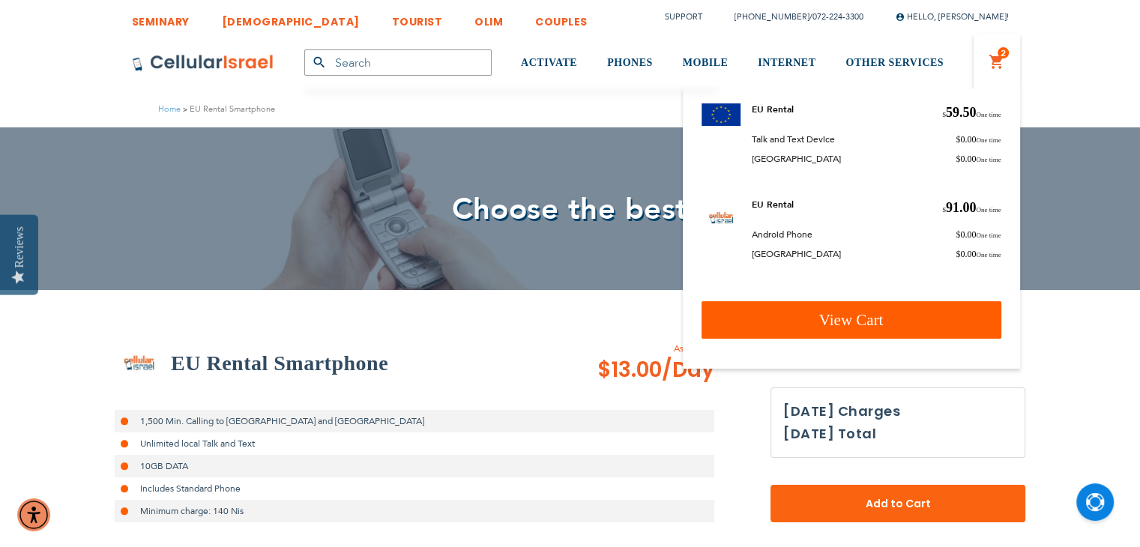
click at [867, 322] on span "View Cart" at bounding box center [851, 320] width 64 height 18
